Goal: Check status: Check status

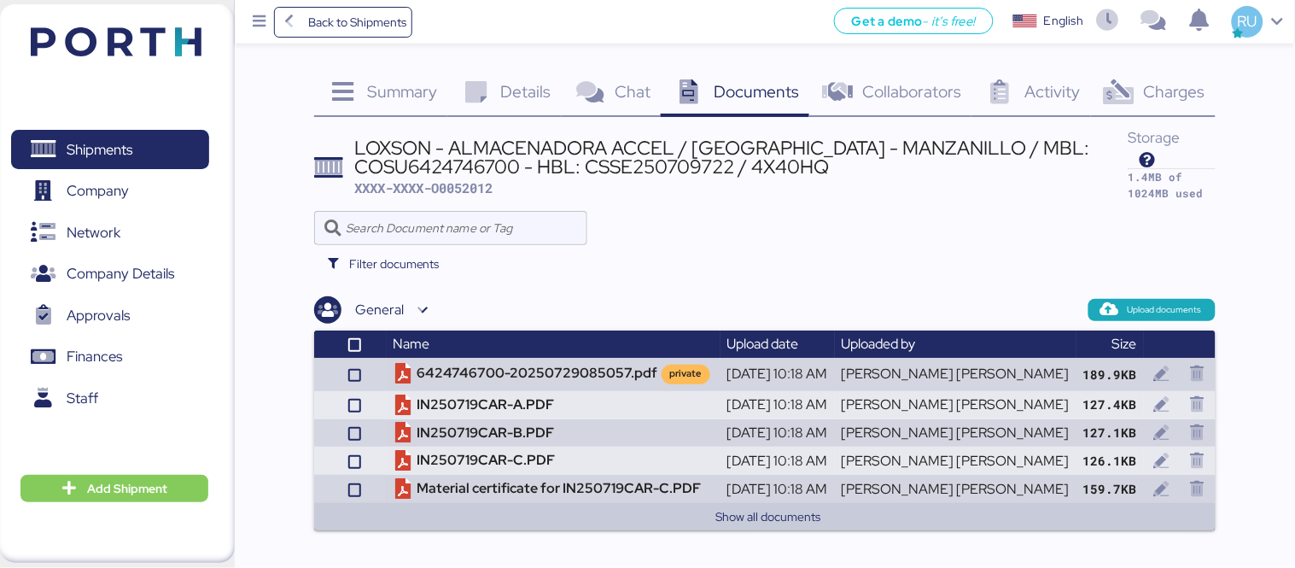
click at [125, 43] on img at bounding box center [116, 41] width 171 height 29
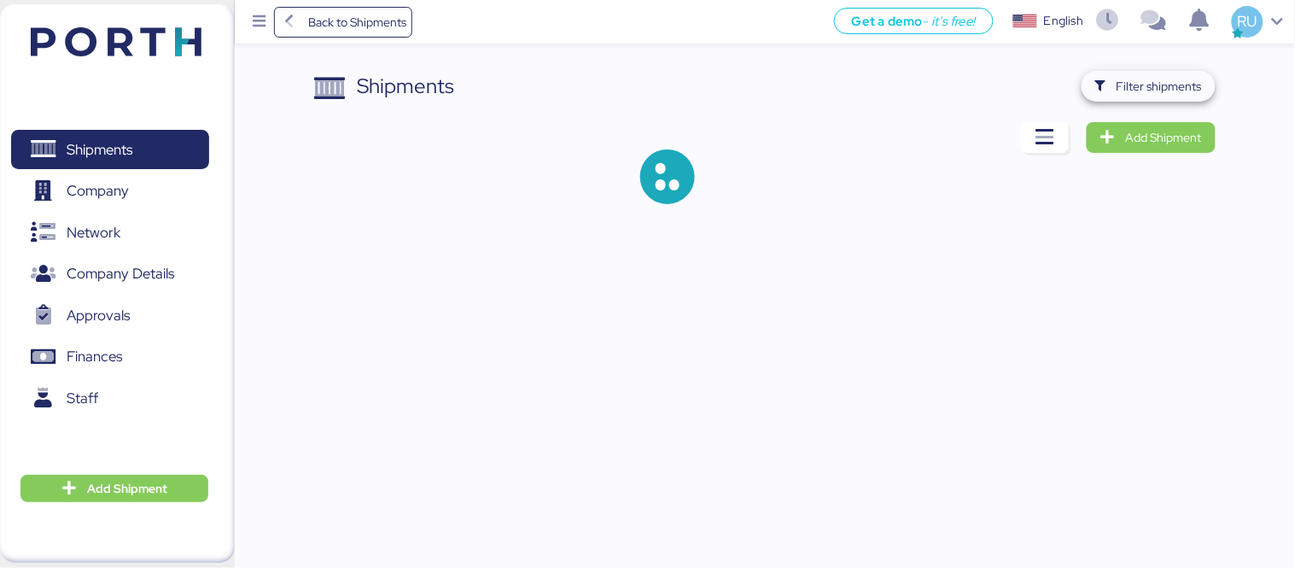
click at [1134, 99] on span "Filter shipments" at bounding box center [1149, 86] width 134 height 31
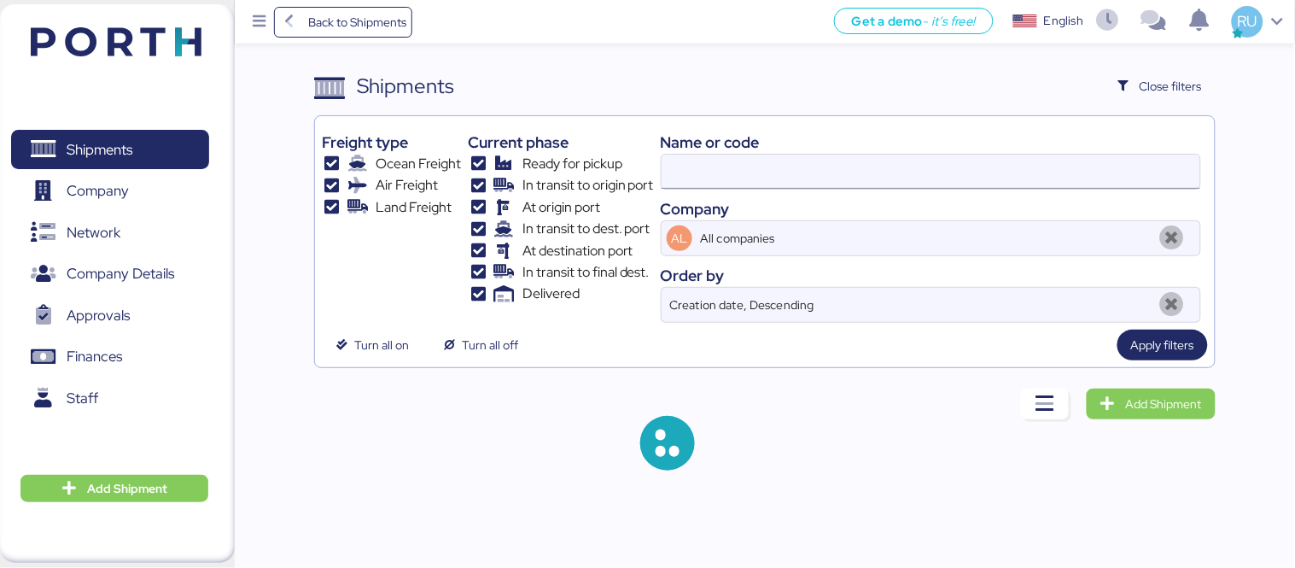
click at [867, 172] on input at bounding box center [931, 172] width 539 height 34
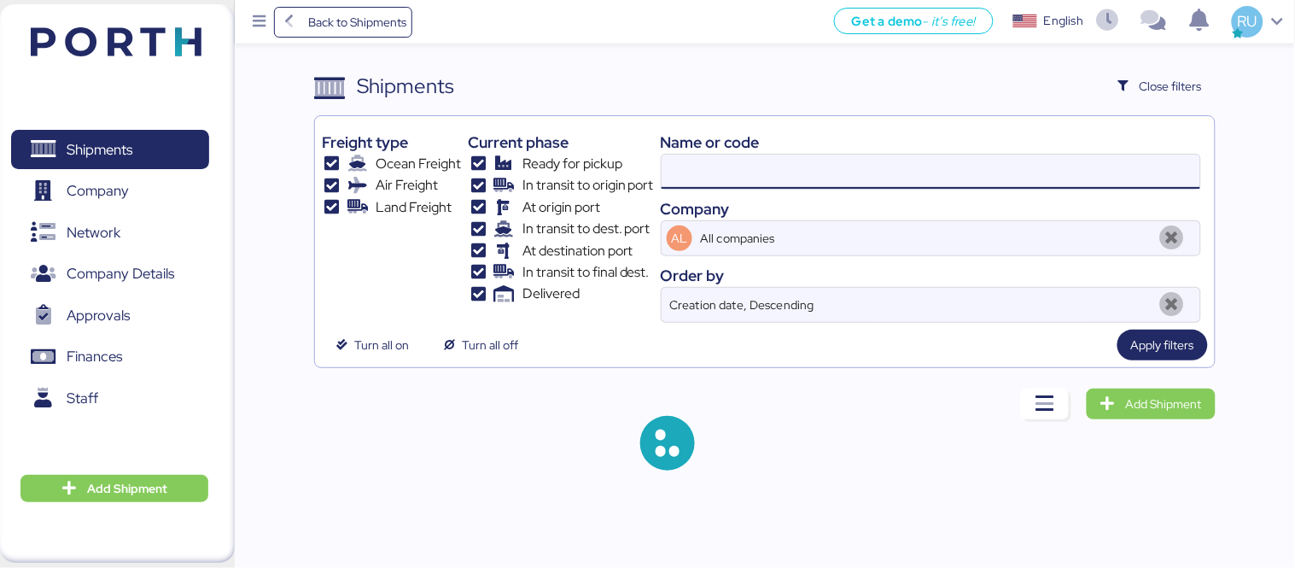
paste input "o0050601"
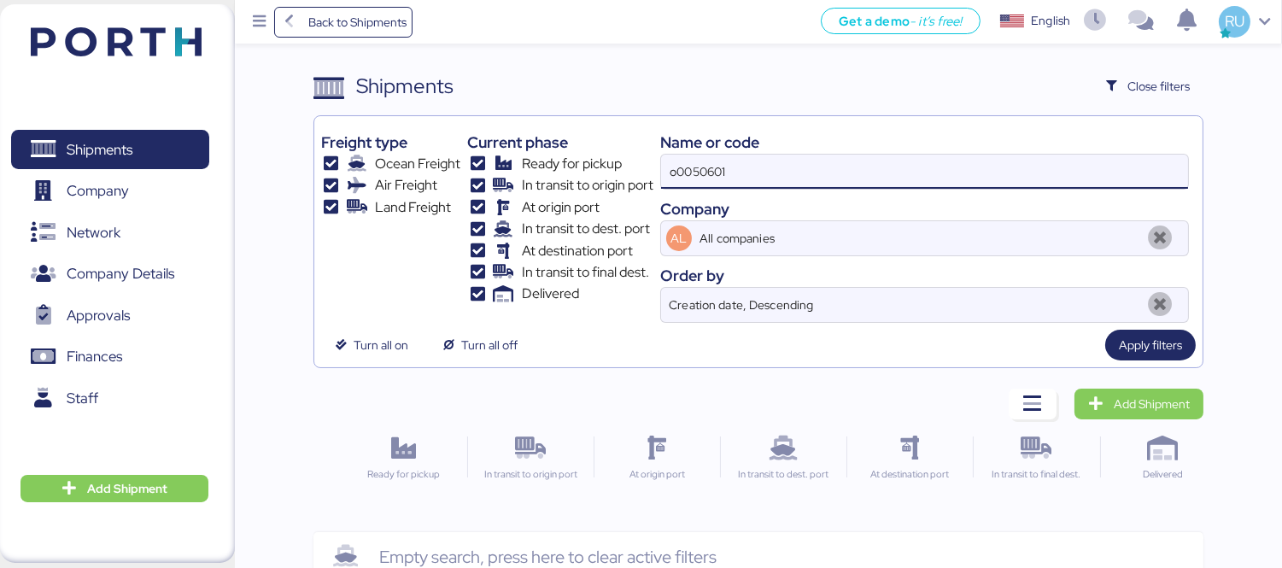
type input "o0050601"
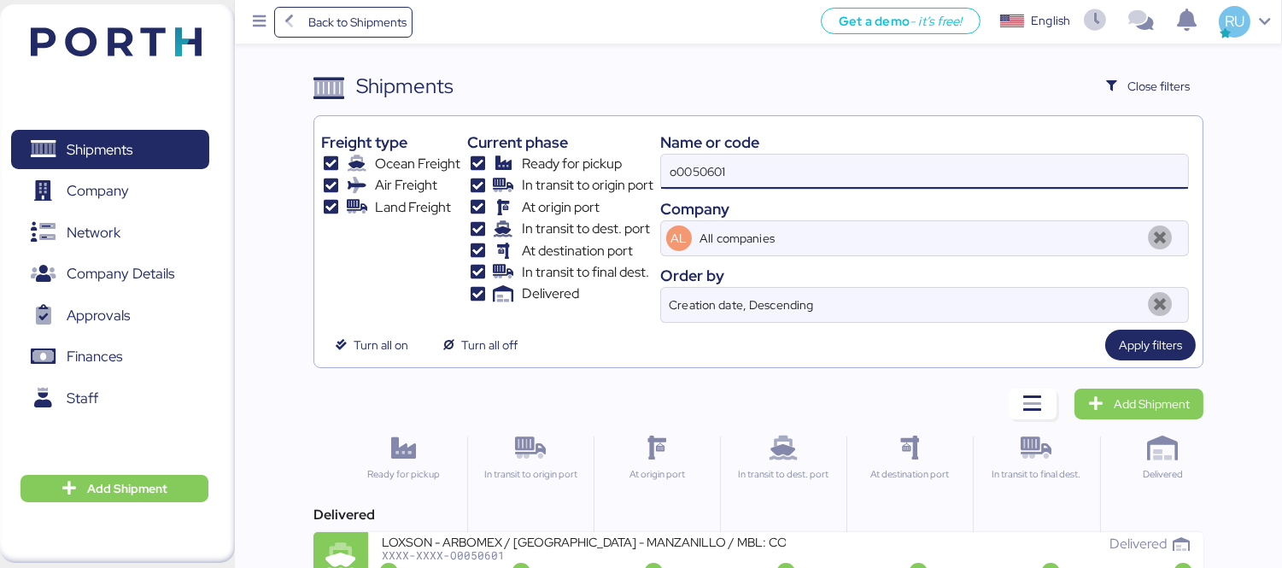
scroll to position [32, 0]
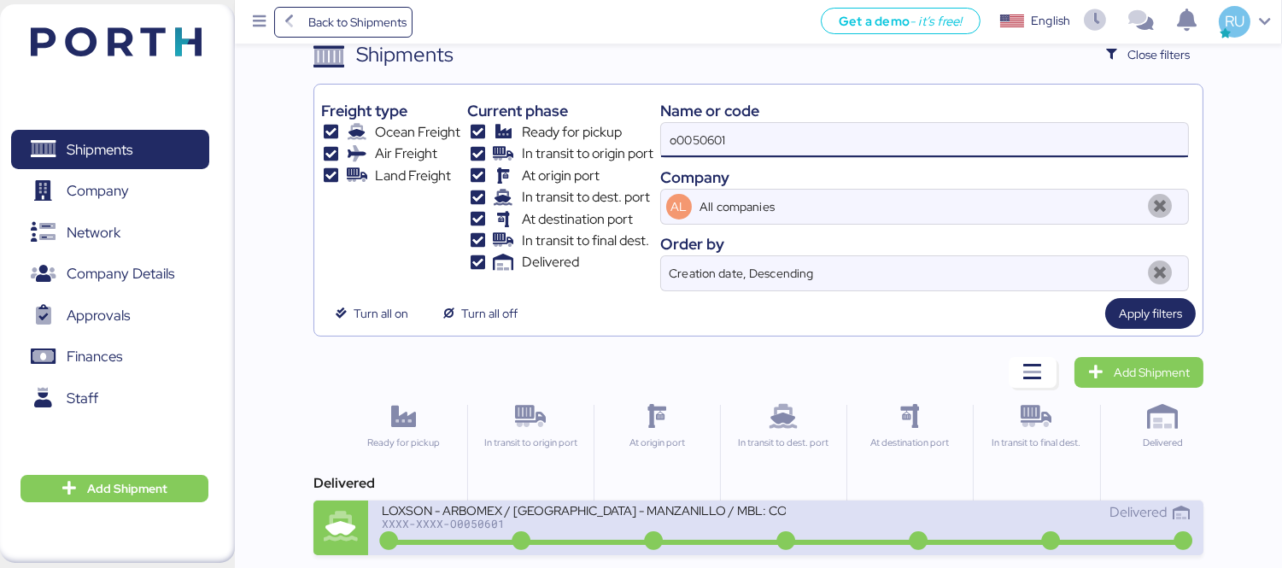
click at [673, 509] on div "LOXSON - ARBOMEX / [GEOGRAPHIC_DATA] - MANZANILLO / MBL: COSU6413091570 - HBL: …" at bounding box center [584, 509] width 404 height 15
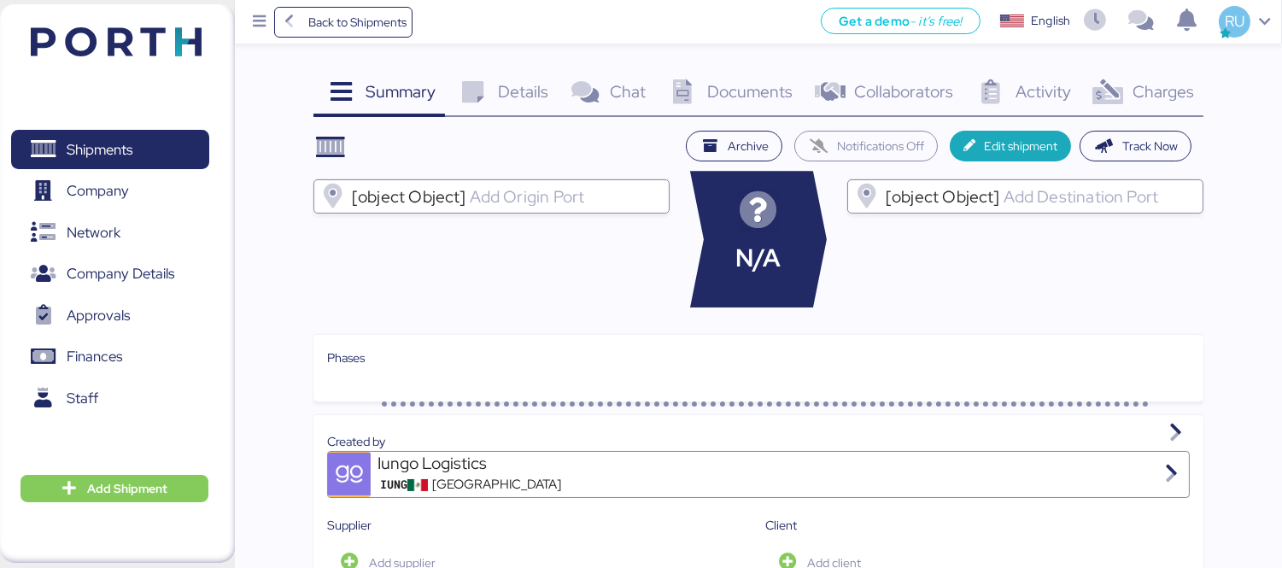
click at [1125, 98] on icon at bounding box center [1107, 92] width 37 height 25
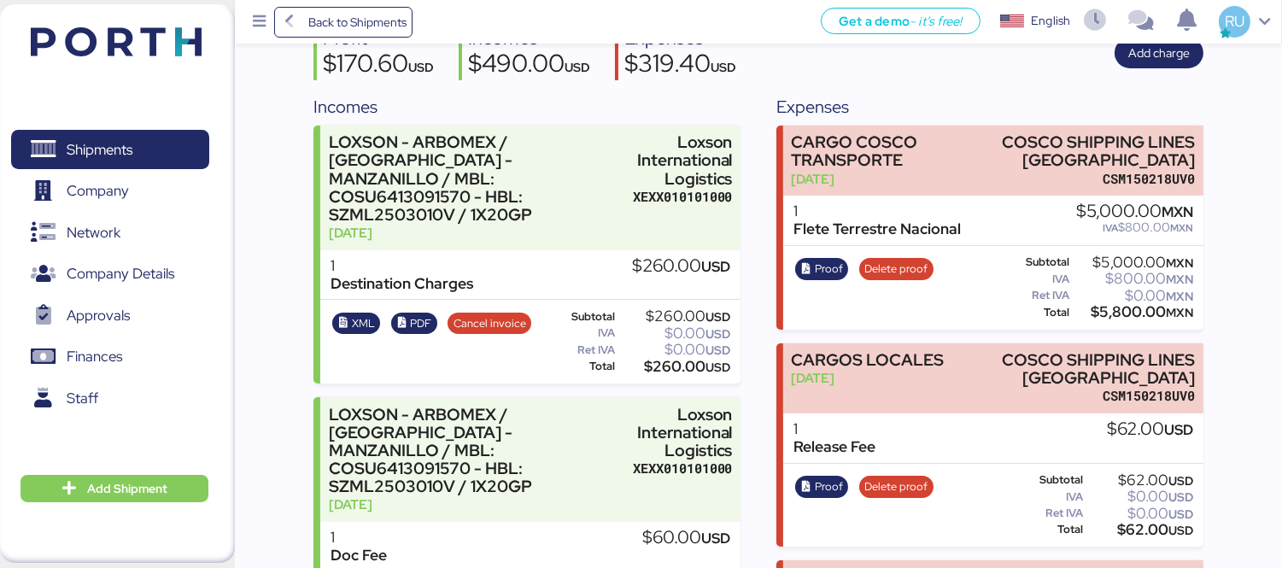
scroll to position [172, 0]
click at [826, 266] on span "Proof" at bounding box center [828, 269] width 28 height 19
